Goal: Task Accomplishment & Management: Manage account settings

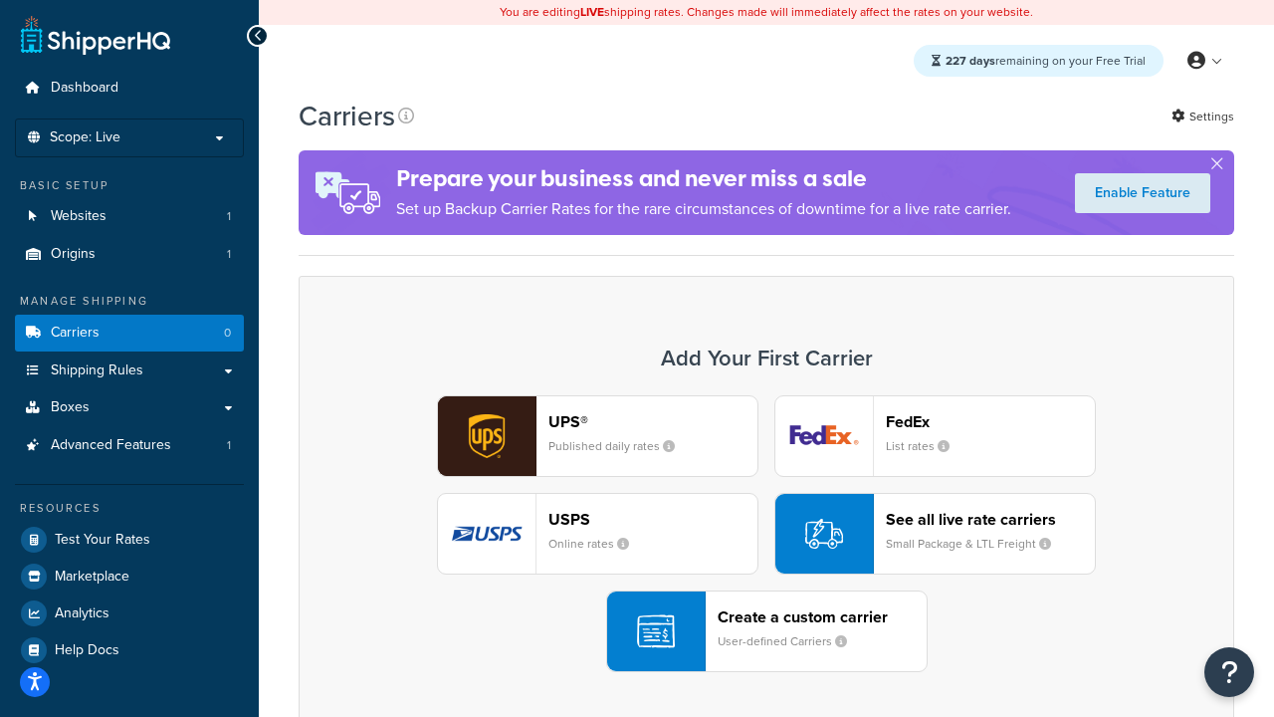
click at [766, 534] on div "UPS® Published daily rates FedEx List rates USPS Online rates See all live rate…" at bounding box center [767, 533] width 894 height 277
click at [990, 421] on header "FedEx" at bounding box center [990, 421] width 209 height 19
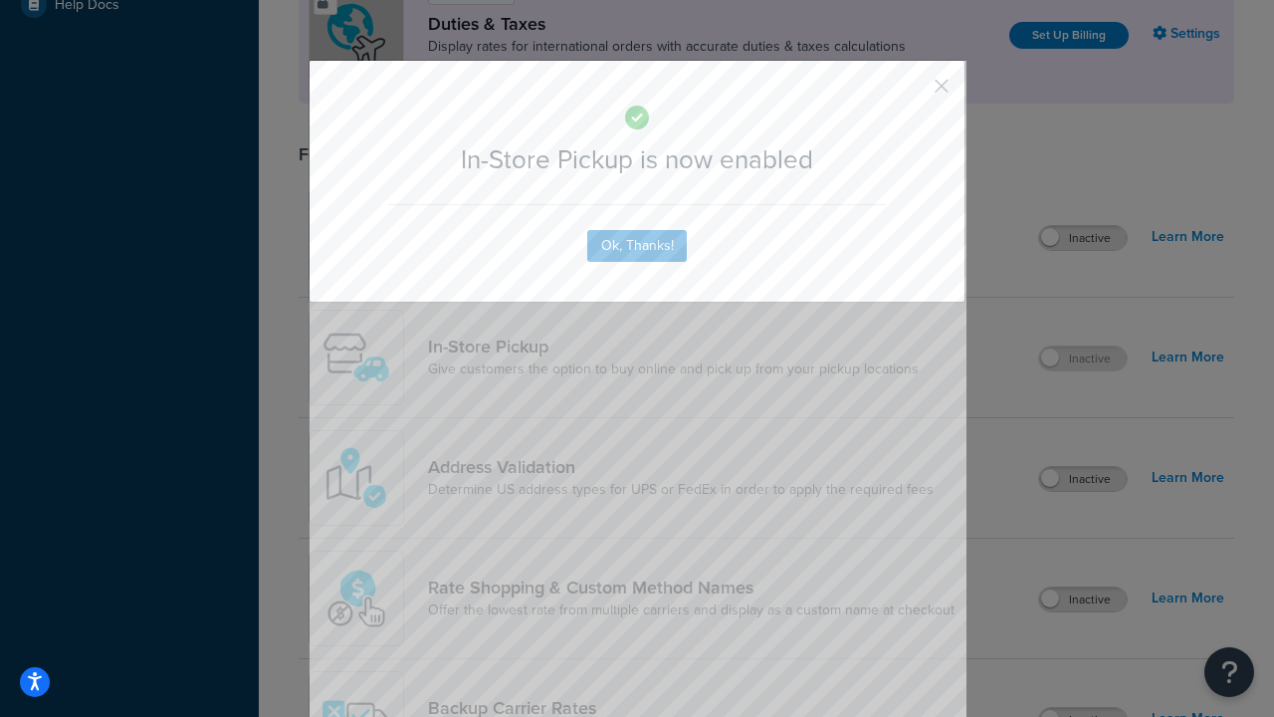
scroll to position [683, 0]
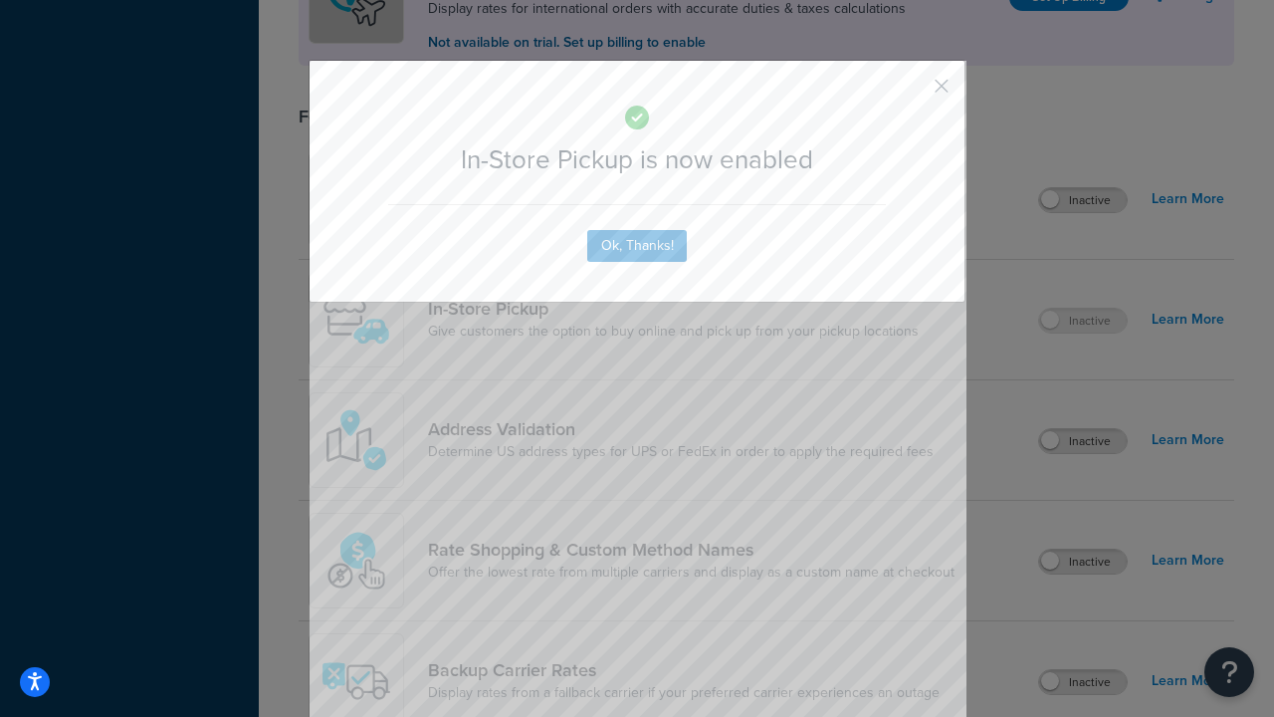
click at [912, 93] on button "button" at bounding box center [912, 93] width 5 height 5
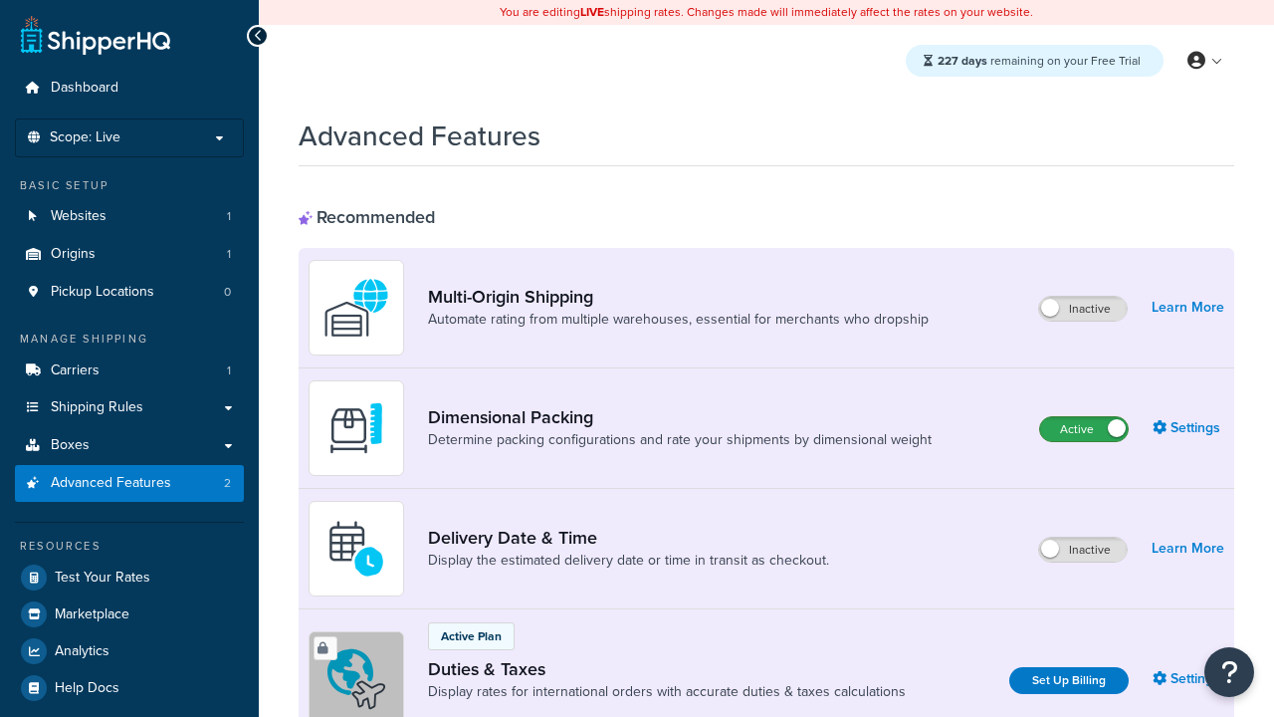
click at [1084, 429] on label "Active" at bounding box center [1084, 429] width 88 height 24
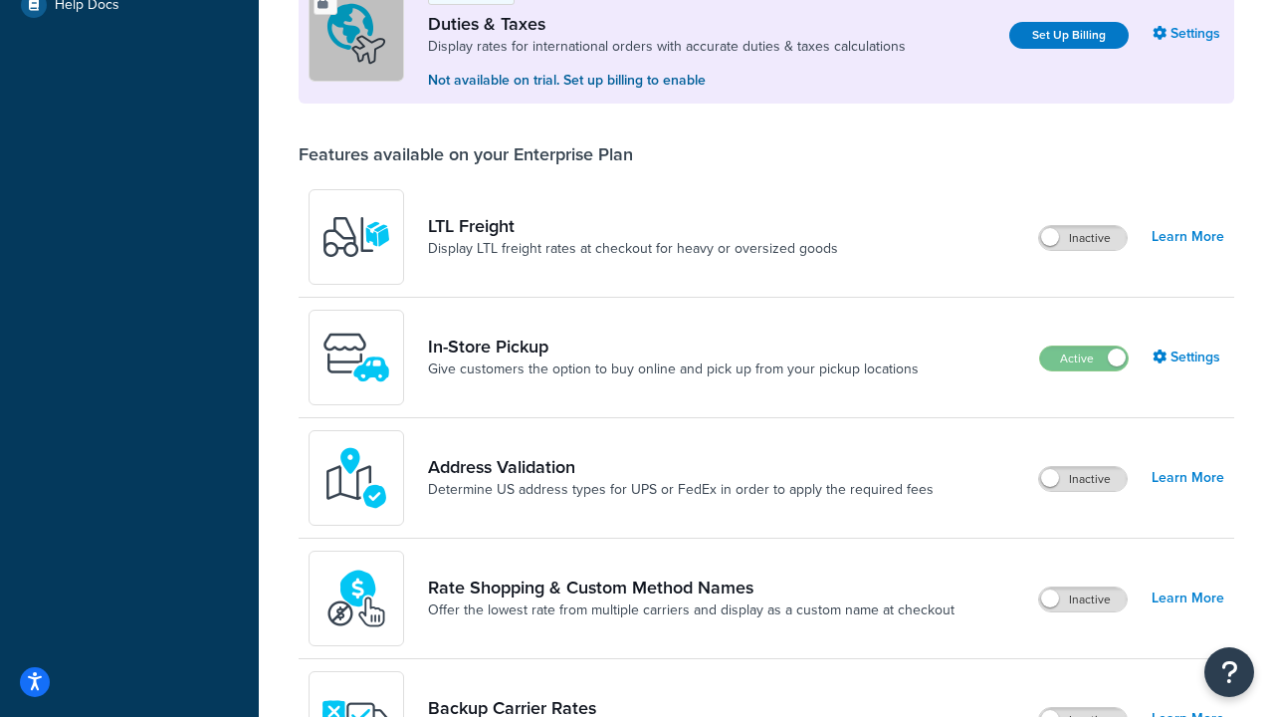
scroll to position [607, 0]
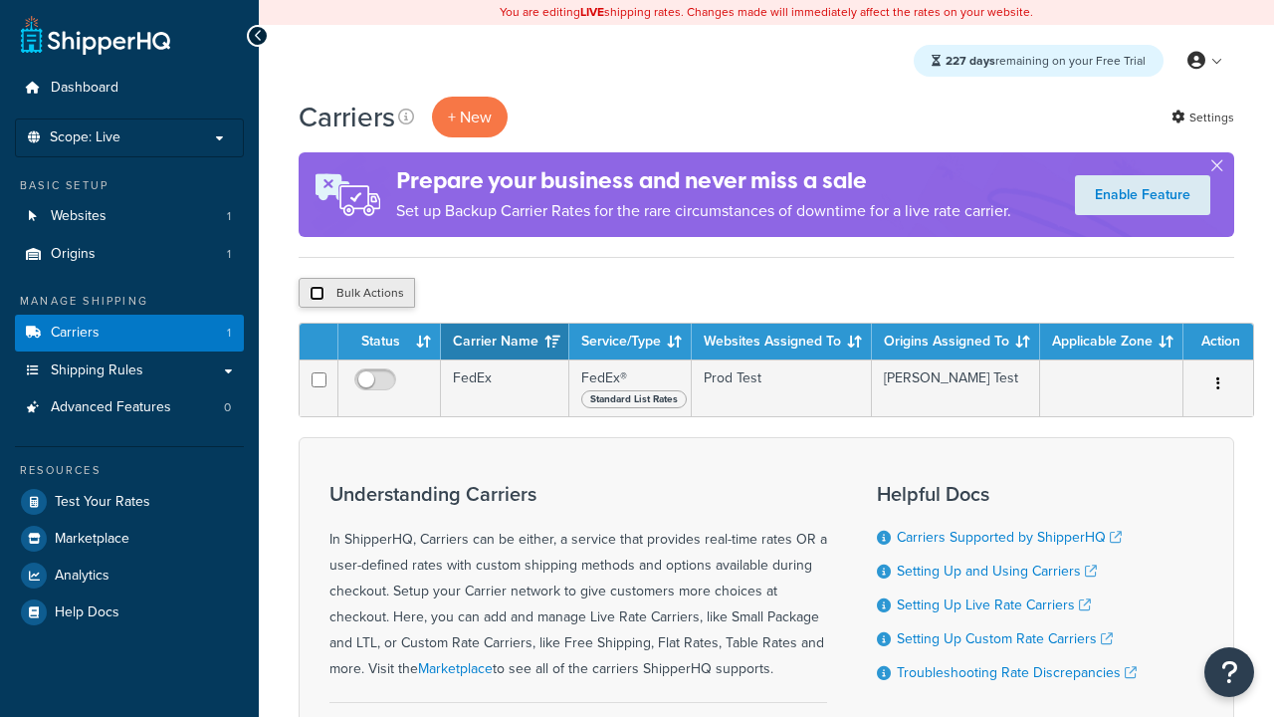
click at [317, 294] on input "checkbox" at bounding box center [317, 293] width 15 height 15
checkbox input "true"
click at [0, 0] on button "Delete" at bounding box center [0, 0] width 0 height 0
